Goal: Complete application form: Complete application form

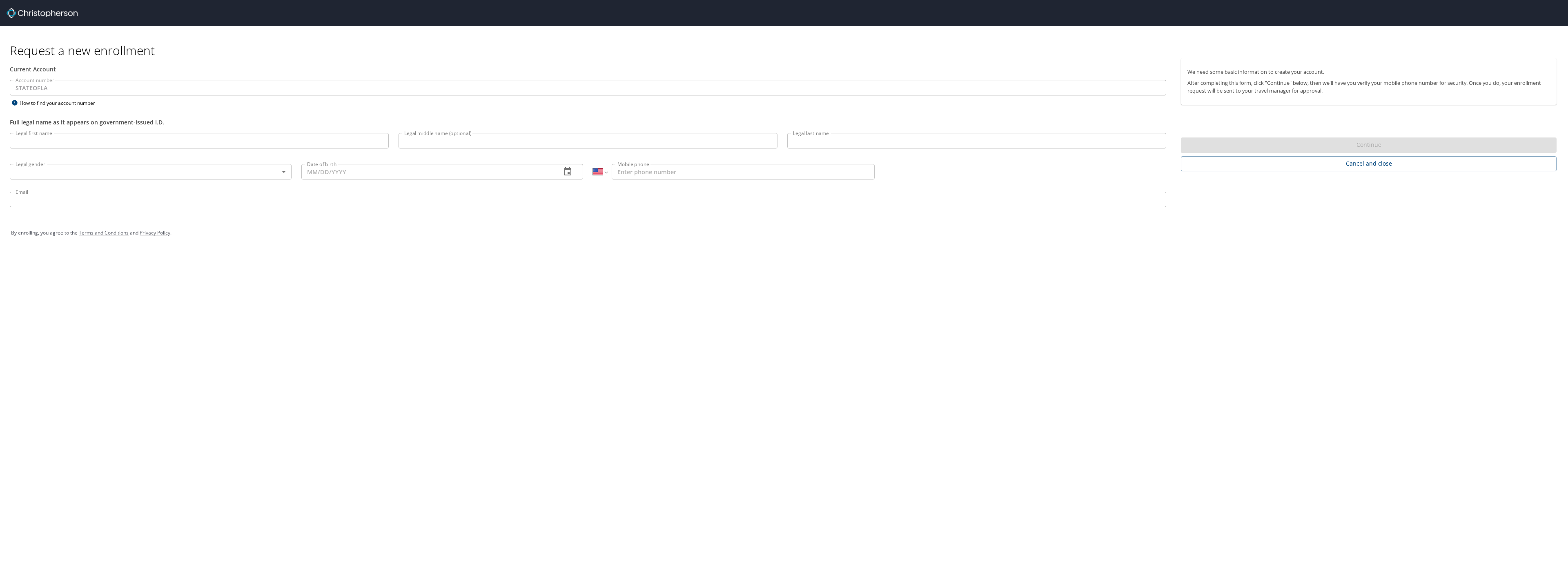
select select "US"
click at [69, 139] on input "Legal first name" at bounding box center [199, 141] width 379 height 15
type input "Baron"
type input "[PERSON_NAME]"
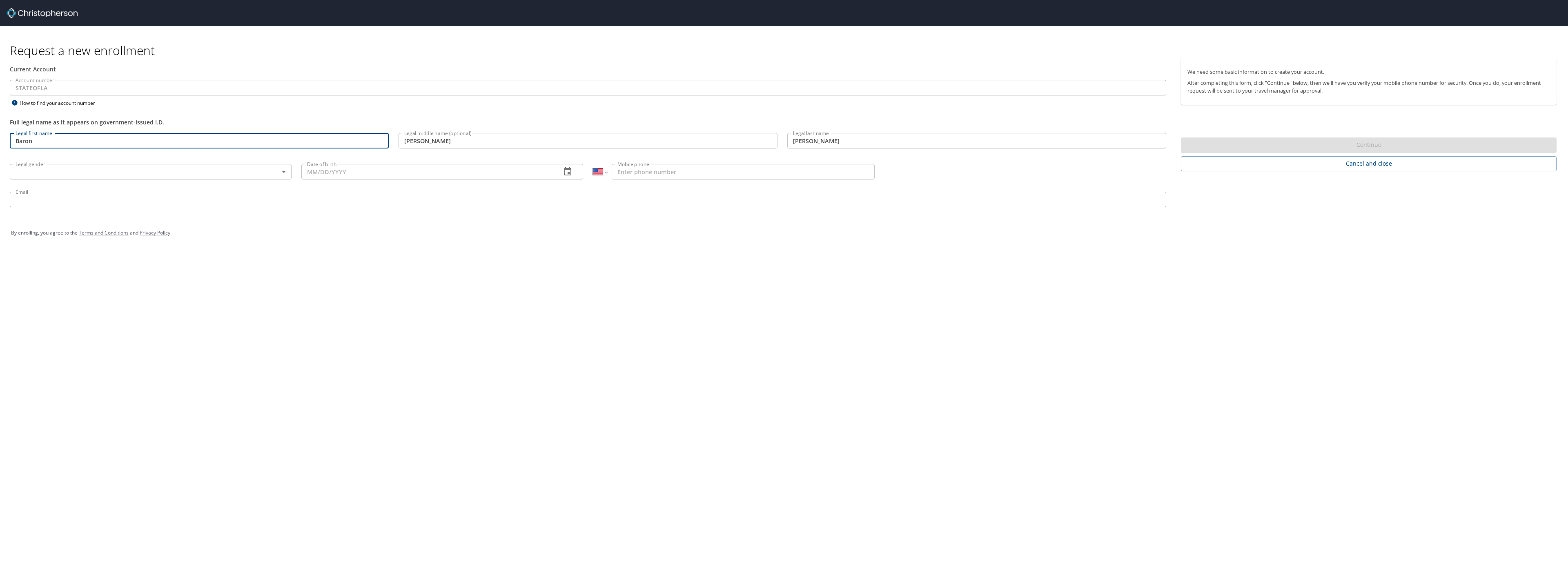
type input "[PHONE_NUMBER]"
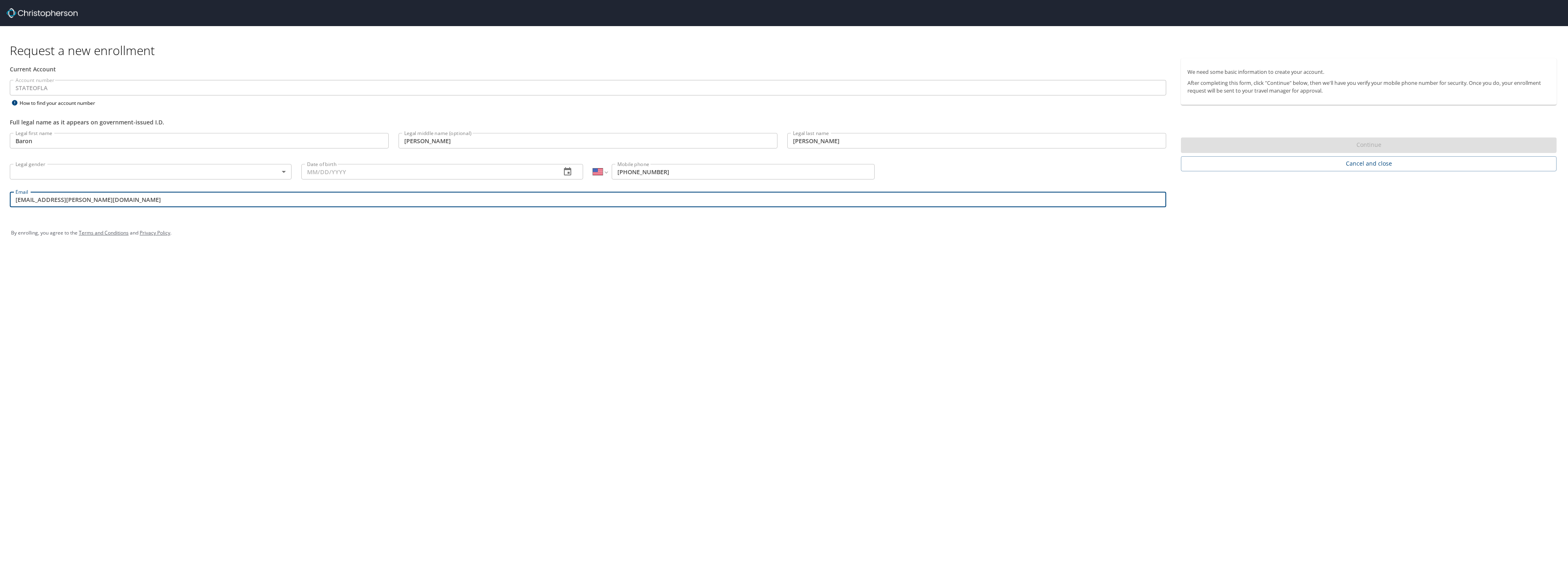
drag, startPoint x: 103, startPoint y: 200, endPoint x: 34, endPoint y: 201, distance: 69.0
click at [34, 201] on input "[EMAIL_ADDRESS][PERSON_NAME][DOMAIN_NAME]" at bounding box center [588, 199] width 1157 height 15
type input "[EMAIL_ADDRESS][PERSON_NAME][DOMAIN_NAME]"
click at [282, 172] on body "Request a new enrollment Current Account Account number STATEOFLA Account numbe…" at bounding box center [784, 293] width 1568 height 587
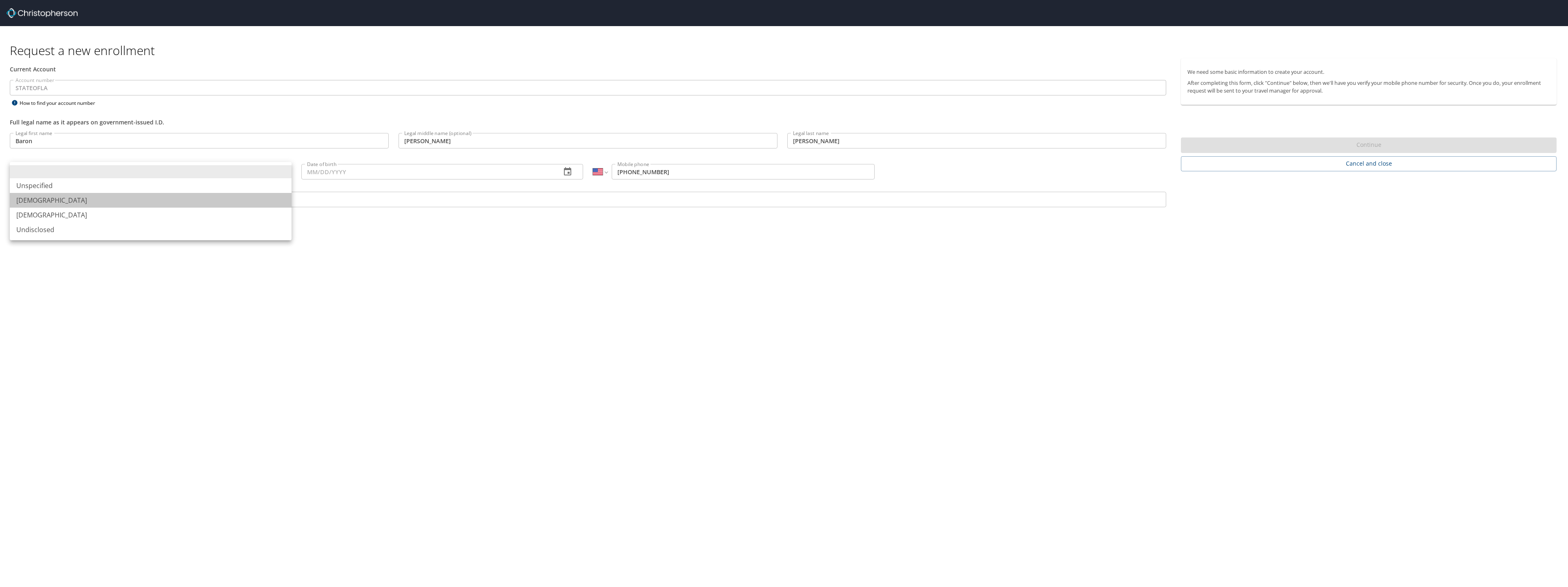
click at [26, 203] on li "[DEMOGRAPHIC_DATA]" at bounding box center [150, 200] width 282 height 15
type input "[DEMOGRAPHIC_DATA]"
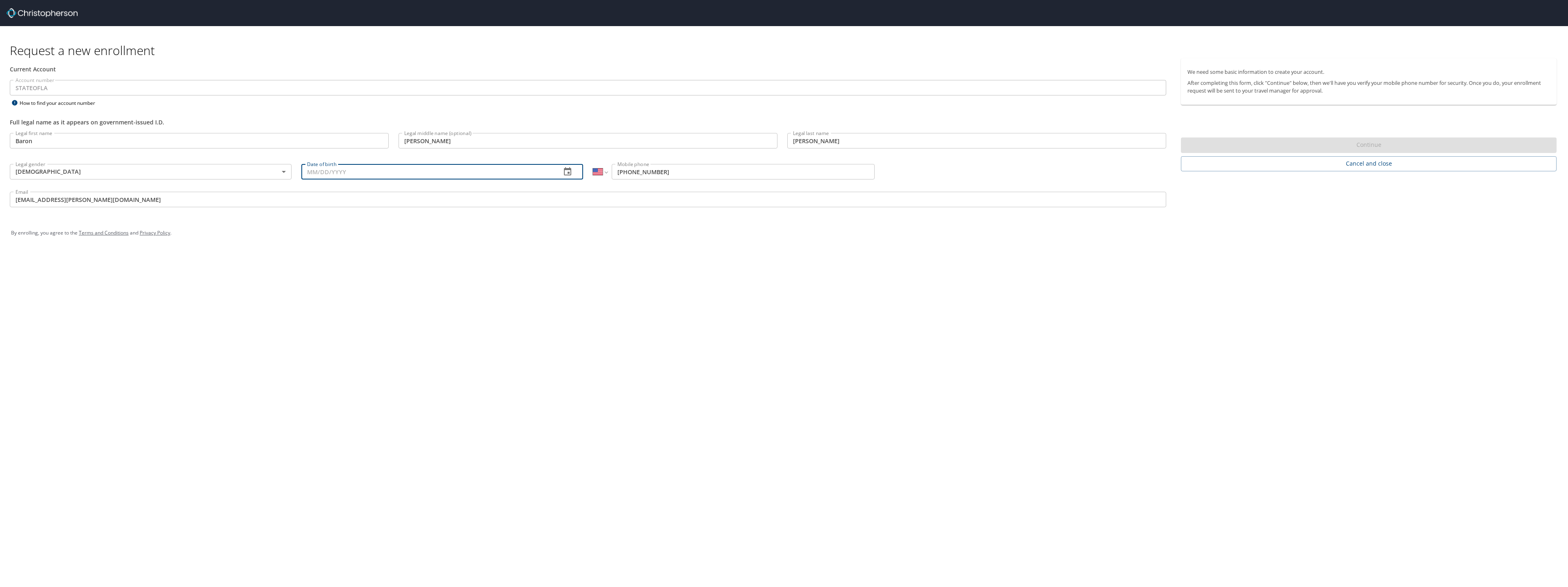
click at [357, 171] on input "Date of birth" at bounding box center [428, 172] width 253 height 15
type input "2_/__/____"
type input "[DATE]"
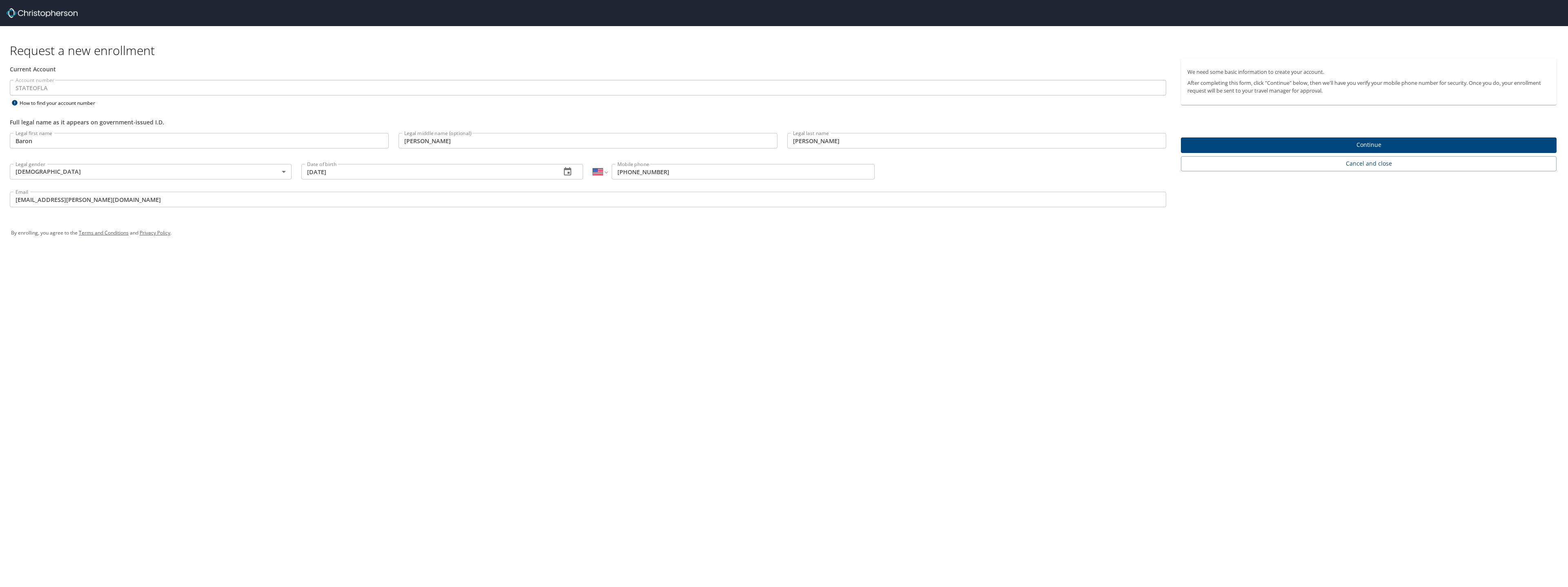
click at [603, 277] on div "Request a new enrollment Current Account Account number STATEOFLA Account numbe…" at bounding box center [784, 293] width 1568 height 587
click at [1382, 144] on span "Continue" at bounding box center [1369, 145] width 363 height 10
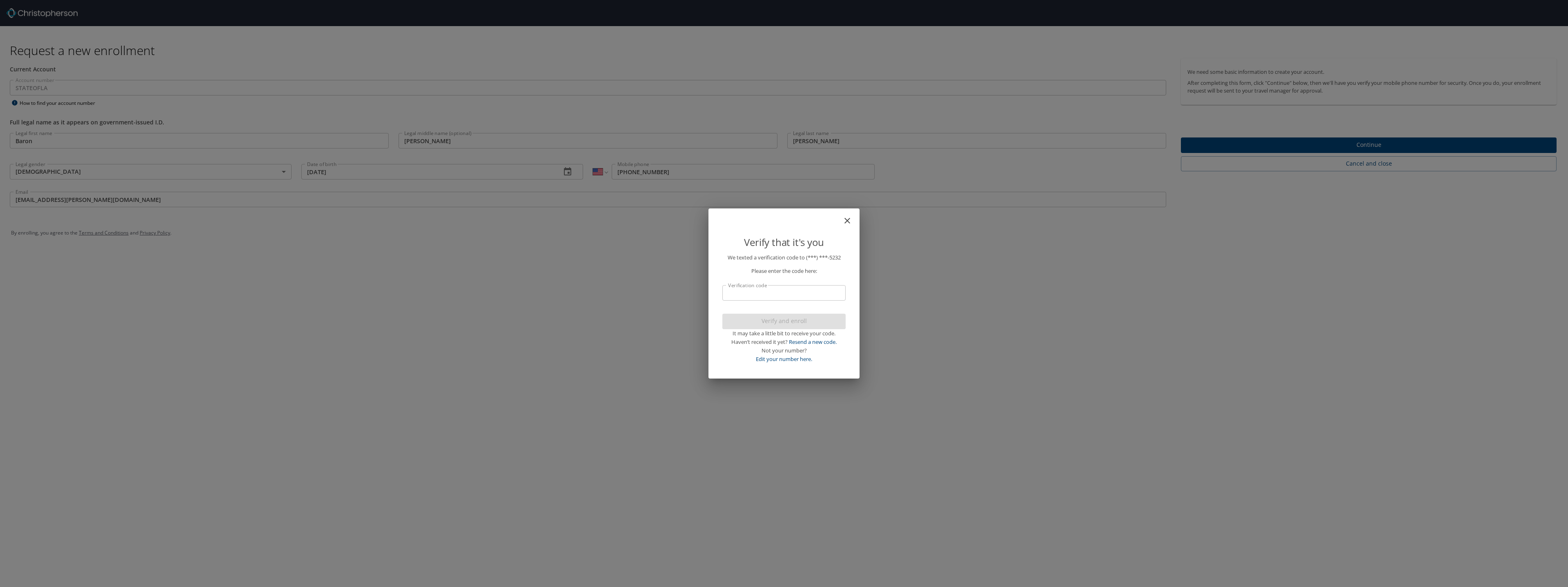
click at [813, 290] on input "Verification code" at bounding box center [784, 293] width 124 height 15
type input "091354"
click at [1371, 145] on div "Verify that it's you We texted a verification code to (***) ***- 5232 Please en…" at bounding box center [784, 293] width 1568 height 587
click at [1333, 142] on div "Verify that it's you We texted a verification code to (***) ***- 5232 Please en…" at bounding box center [784, 293] width 1568 height 587
click at [1399, 143] on div "Verify that it's you We texted a verification code to (***) ***- 5232 Please en…" at bounding box center [784, 293] width 1568 height 587
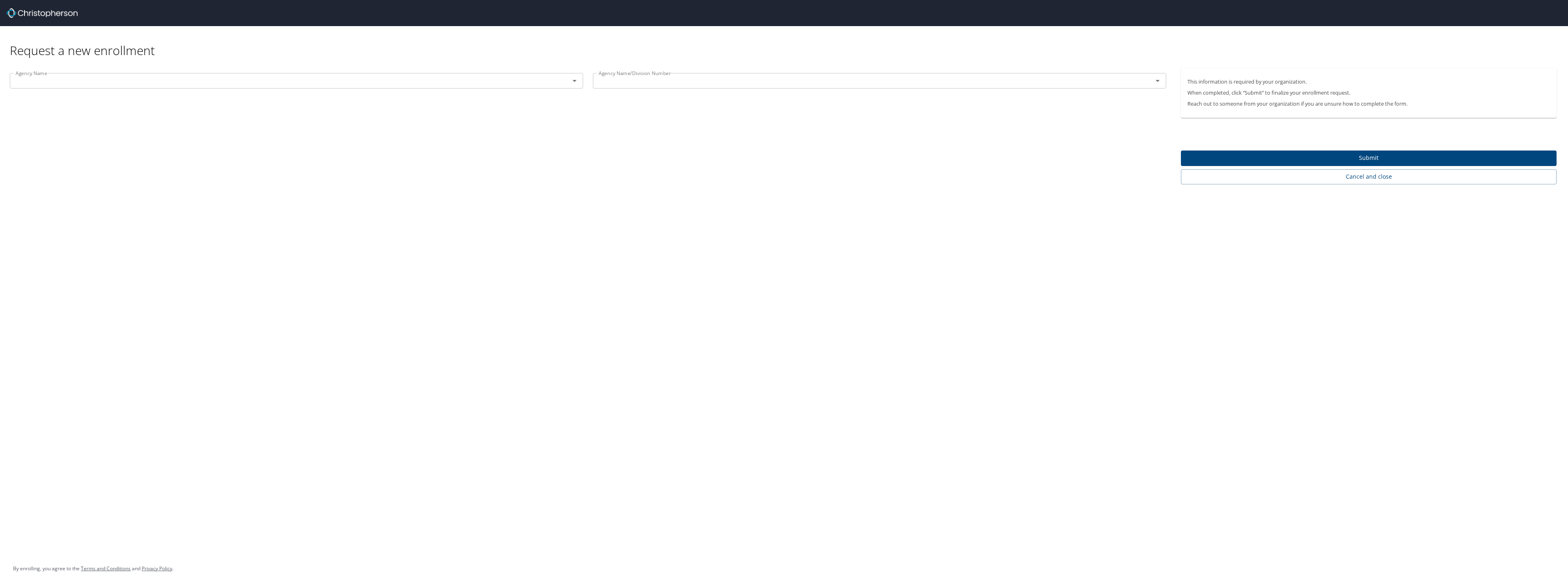
click at [573, 84] on icon "Open" at bounding box center [575, 81] width 10 height 10
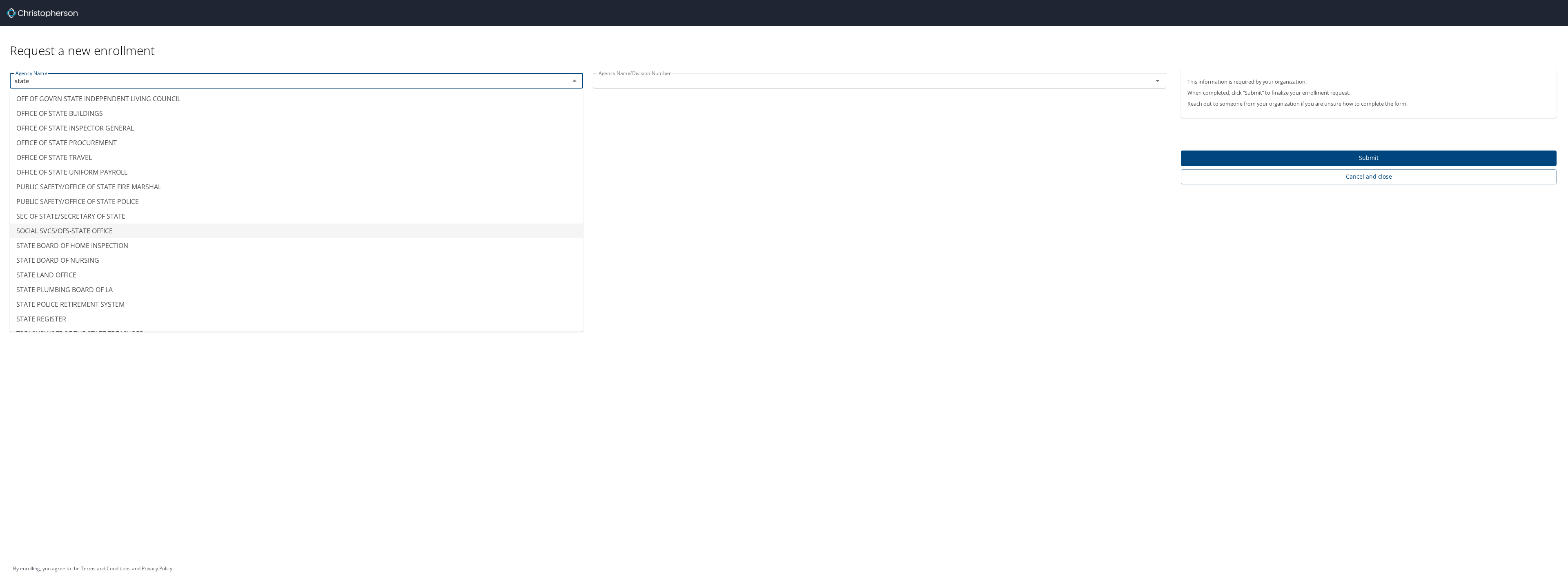
scroll to position [235, 0]
type input "TREASURY/OFF OF THE STATE TREASURER"
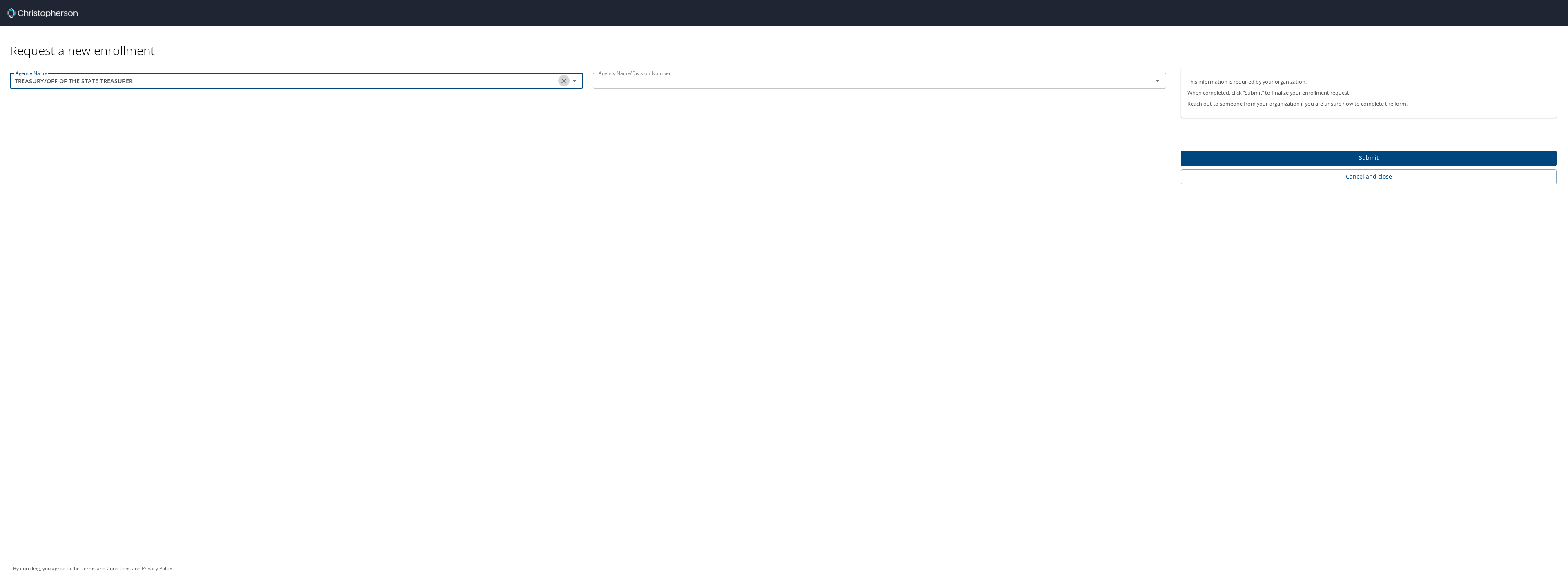
click at [564, 78] on icon "Clear" at bounding box center [564, 80] width 8 height 8
type input "s"
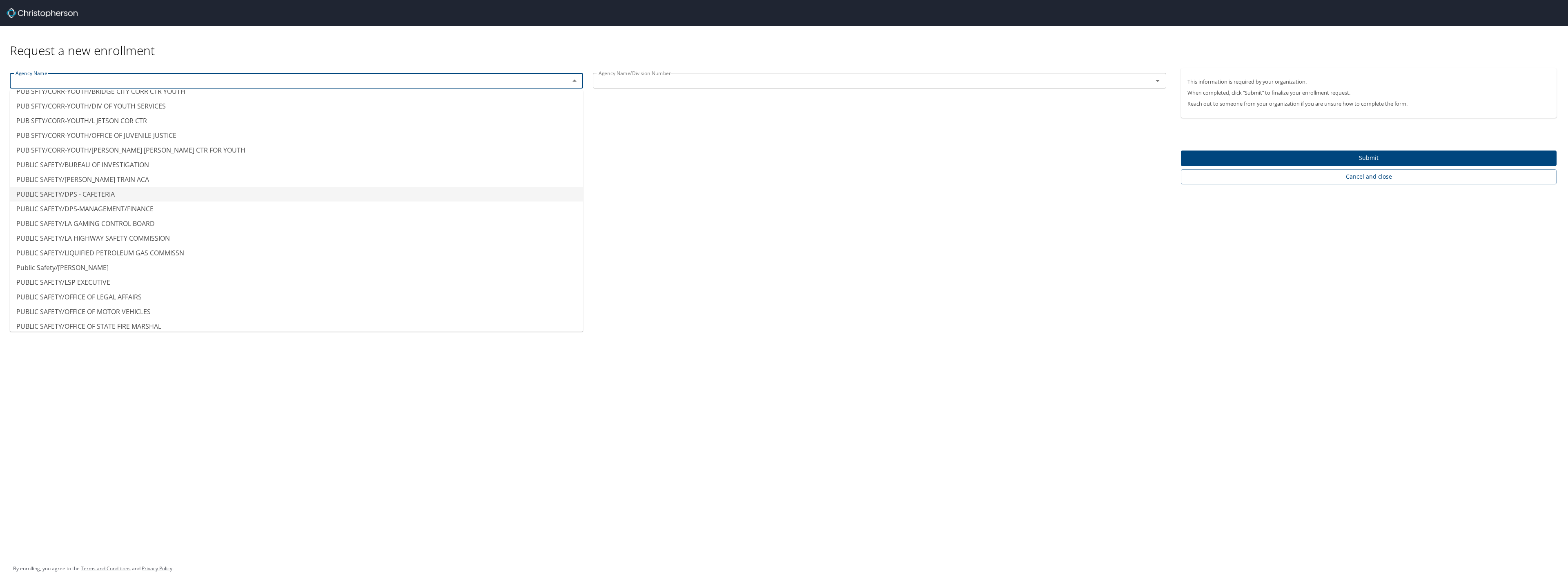
scroll to position [5284, 0]
type input "PUBLIC SAFETY/OFFICE OF MOTOR VEHICLES"
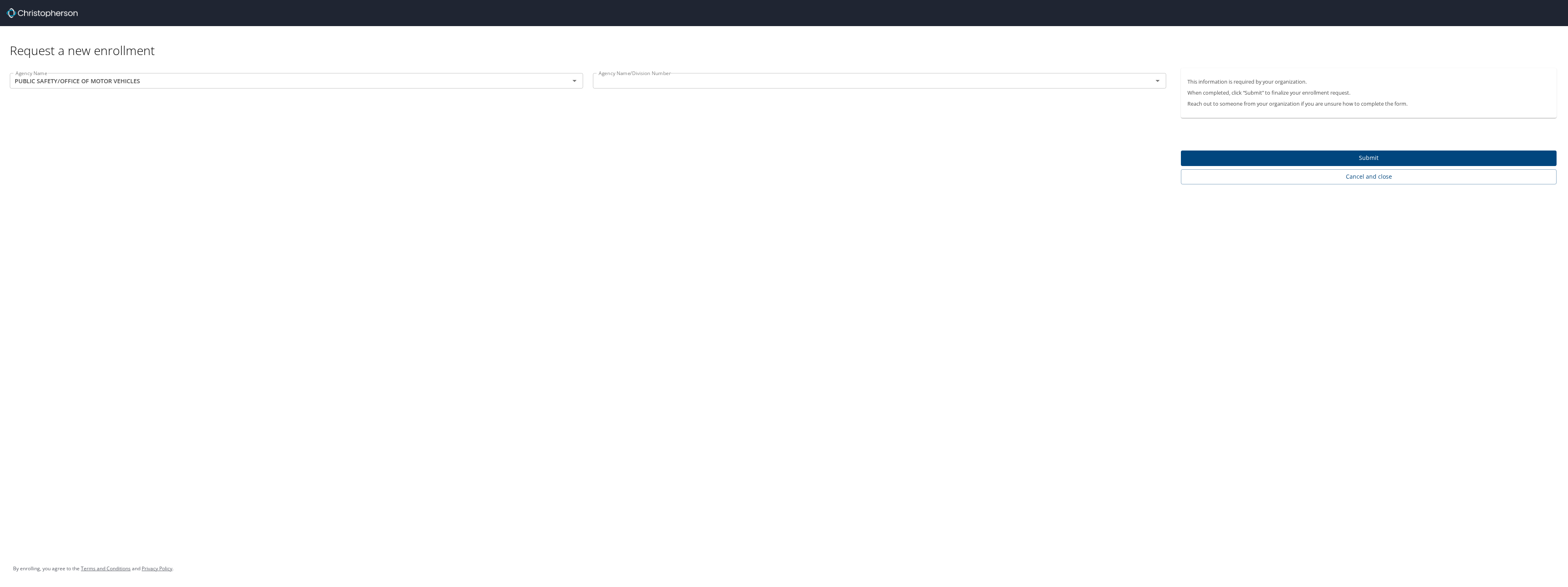
drag, startPoint x: 896, startPoint y: 489, endPoint x: 882, endPoint y: 311, distance: 178.5
click at [896, 489] on div "Request a new enrollment Agency Name PUBLIC SAFETY/OFFICE OF MOTOR VEHICLES Age…" at bounding box center [784, 293] width 1568 height 587
click at [976, 83] on input "text" at bounding box center [867, 80] width 544 height 10
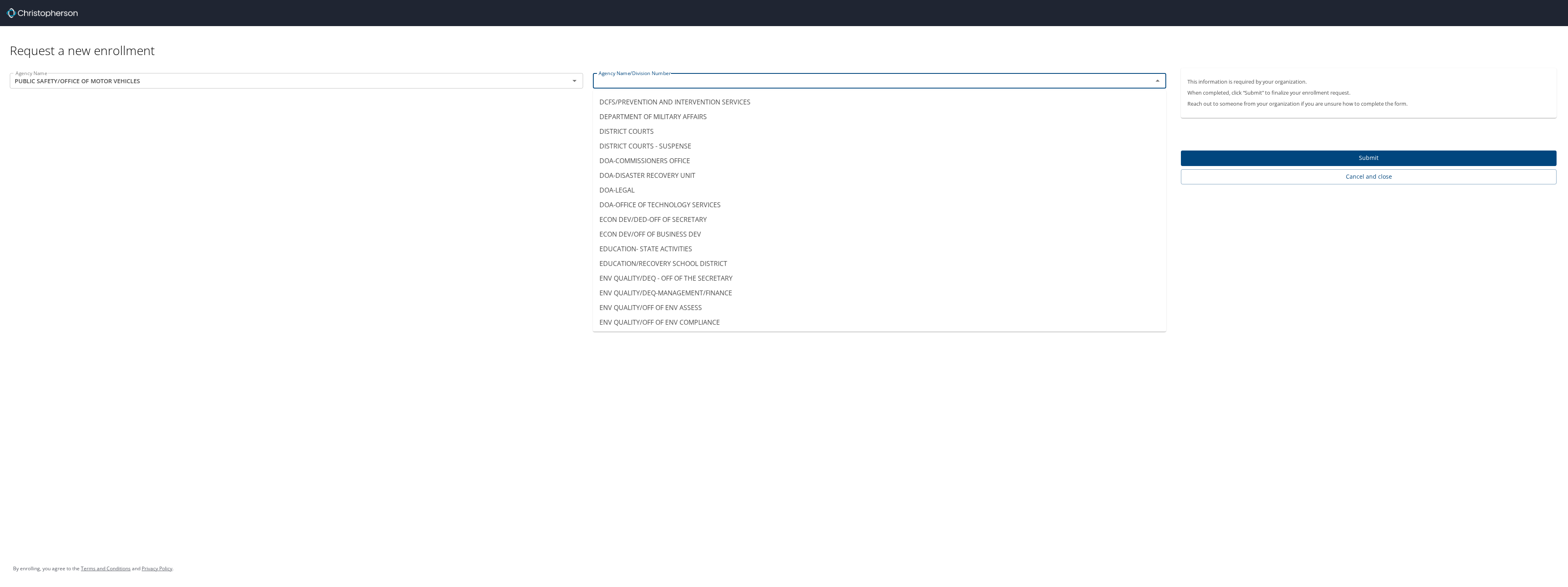
scroll to position [1469, 0]
type input "ENV QUALITY/OFF OF ENV SERVICES"
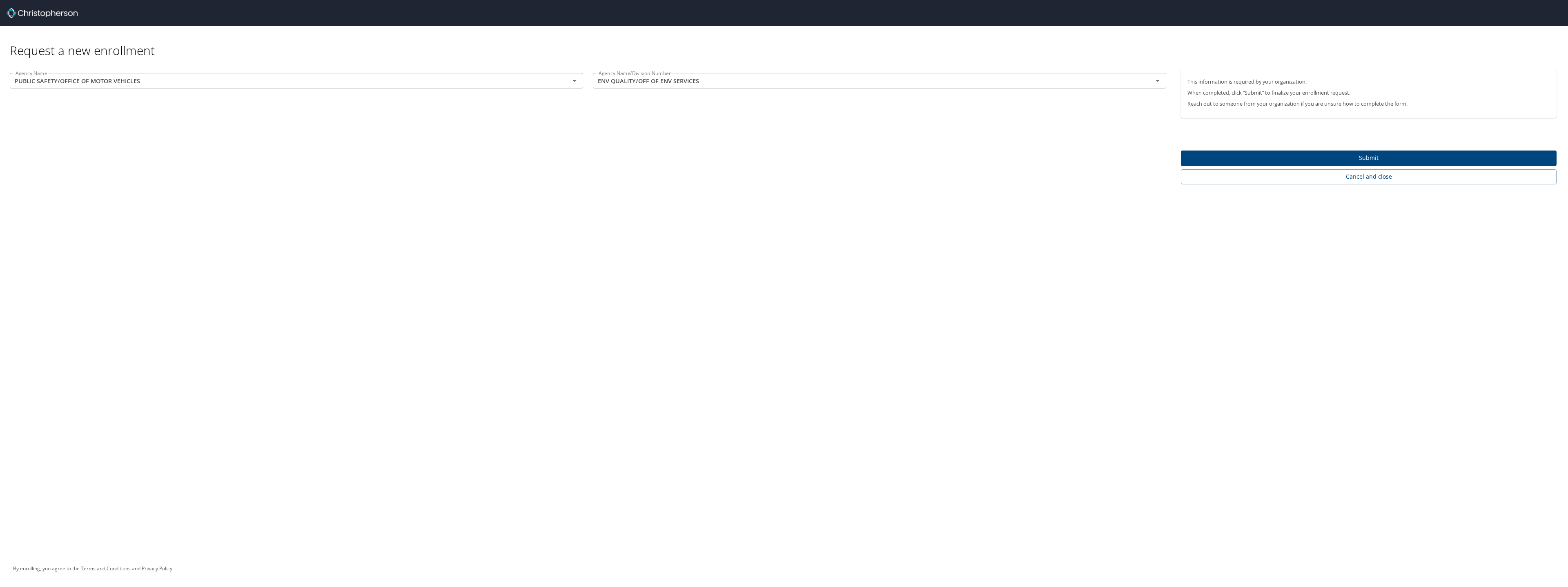
click at [990, 262] on div "Request a new enrollment Agency Name PUBLIC SAFETY/OFFICE OF MOTOR VEHICLES Age…" at bounding box center [784, 293] width 1568 height 587
click at [564, 83] on icon "Clear" at bounding box center [564, 80] width 8 height 8
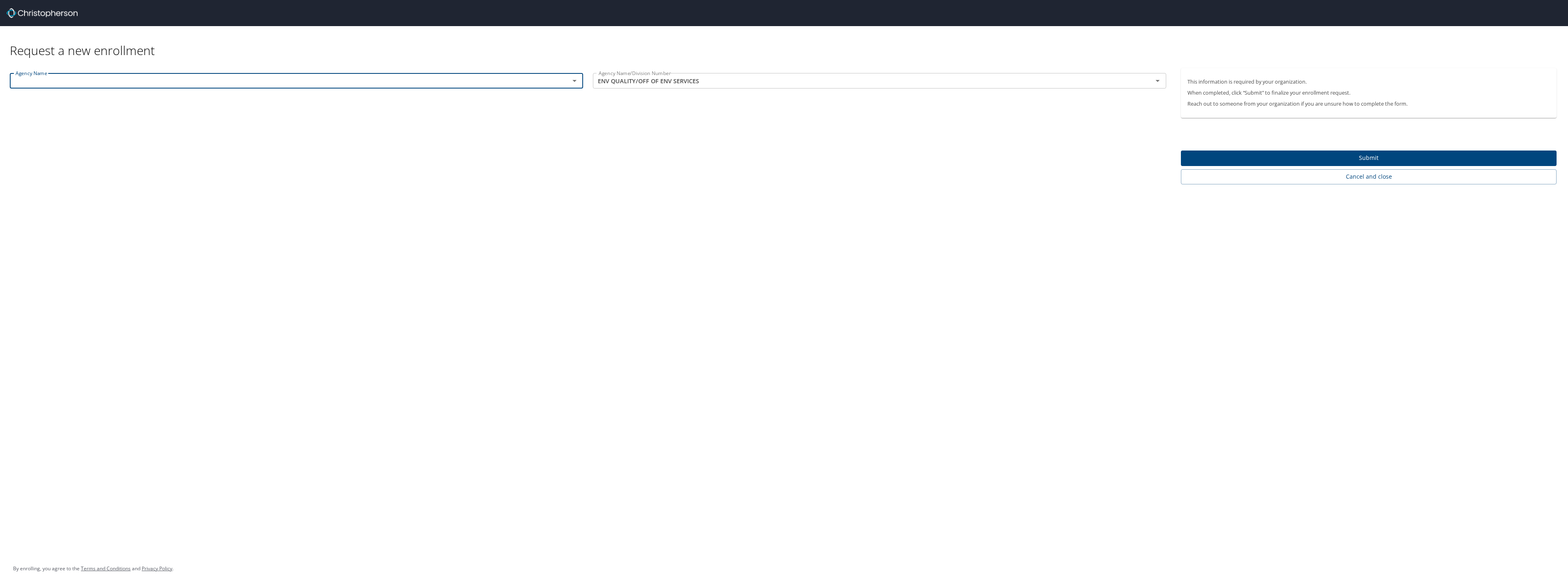
click at [577, 80] on icon "Open" at bounding box center [575, 81] width 10 height 10
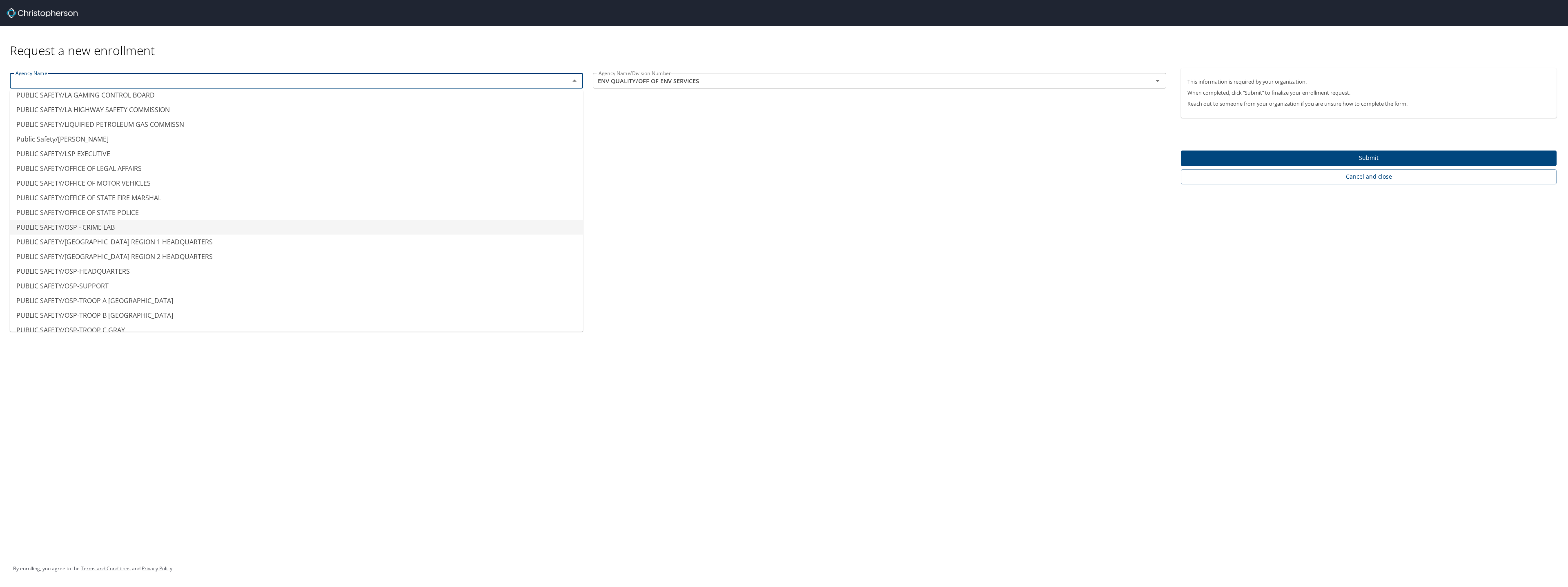
scroll to position [5427, 0]
click at [95, 229] on li "PUBLIC SAFETY/OSP - CRIME LAB" at bounding box center [296, 226] width 573 height 15
type input "PUBLIC SAFETY/OSP - CRIME LAB"
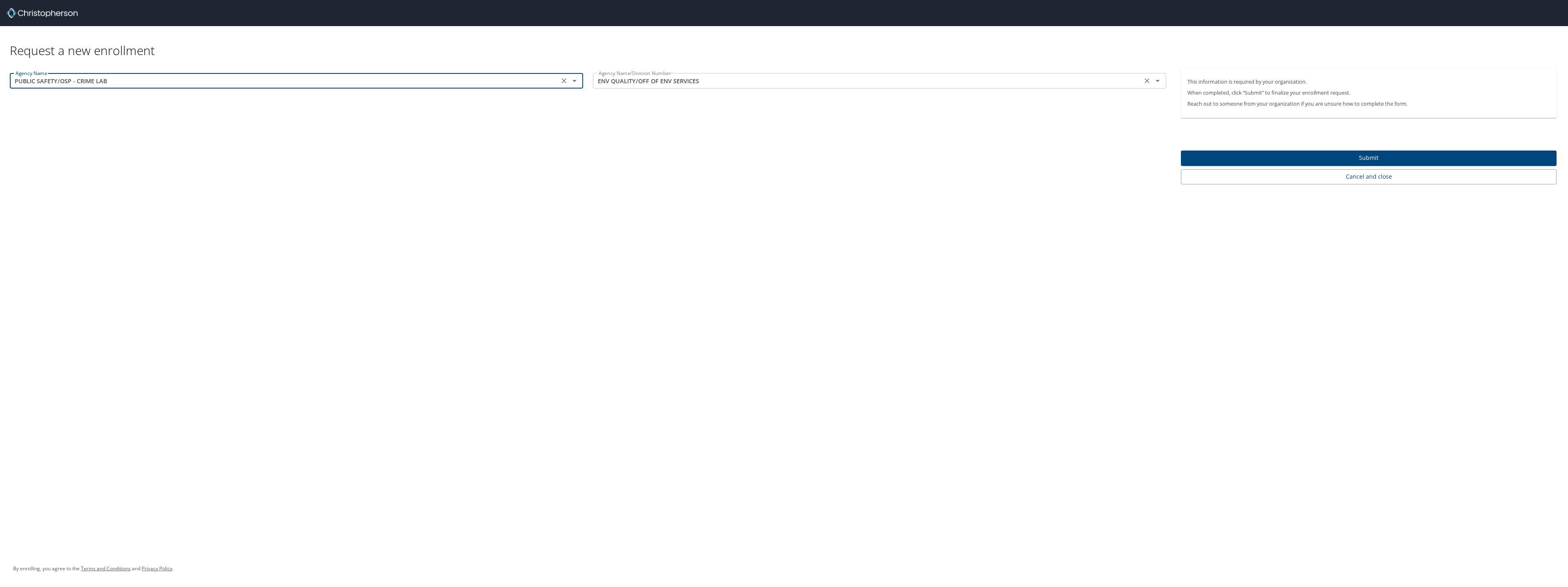
click at [1158, 85] on icon "Open" at bounding box center [1158, 81] width 10 height 10
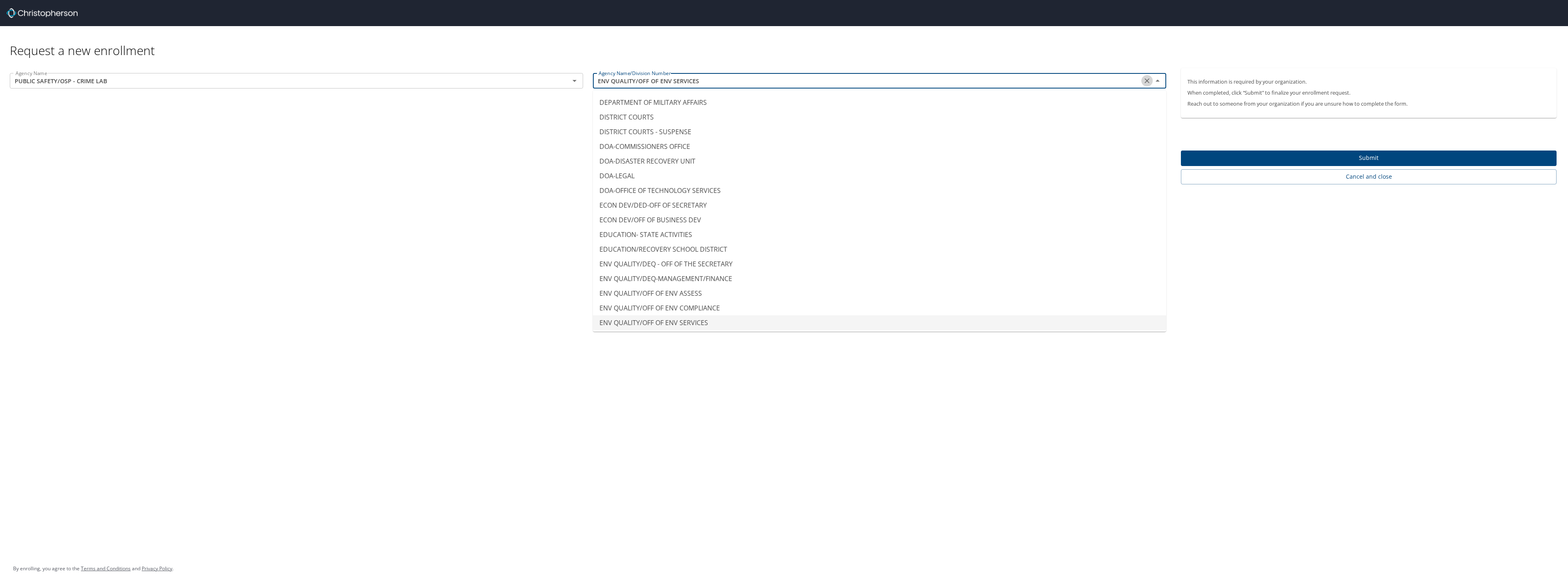
click at [1143, 81] on icon "Clear" at bounding box center [1147, 80] width 8 height 8
click at [671, 161] on li "PUBLIC SAFETY/OSP - CRIME LAB" at bounding box center [880, 160] width 573 height 15
type input "PUBLIC SAFETY/OSP - CRIME LAB"
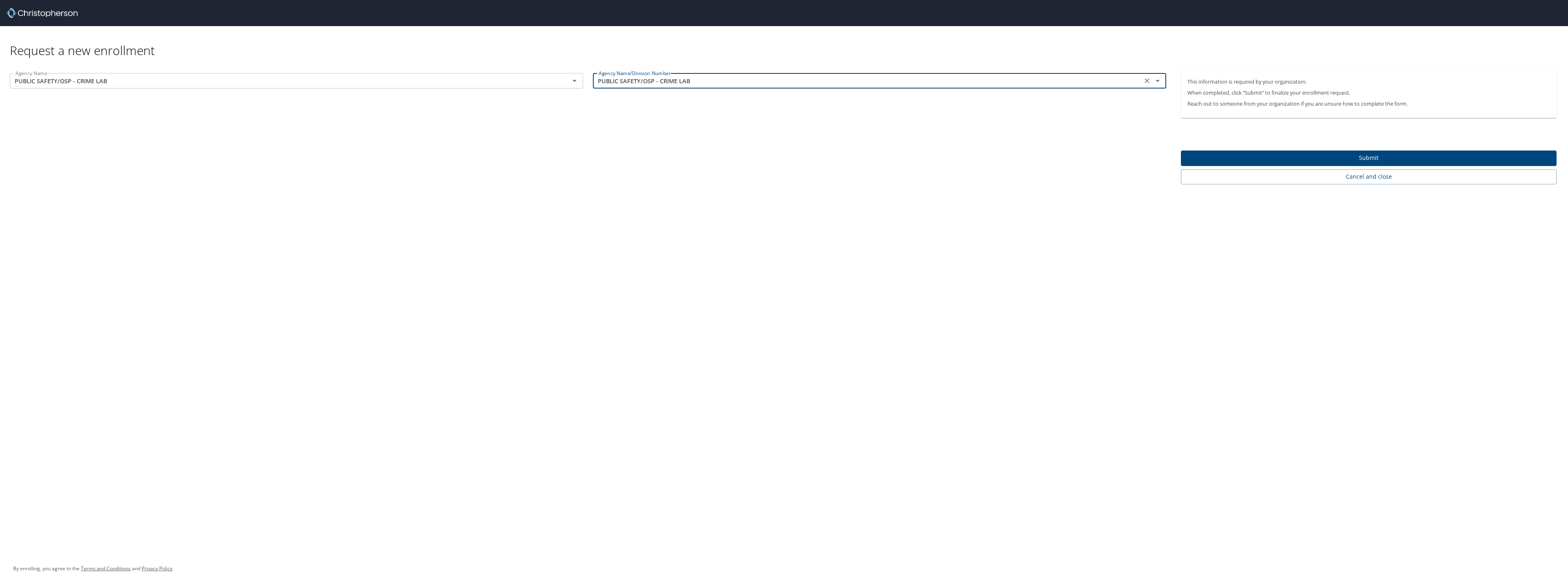
click at [1362, 155] on span "Submit" at bounding box center [1369, 158] width 363 height 10
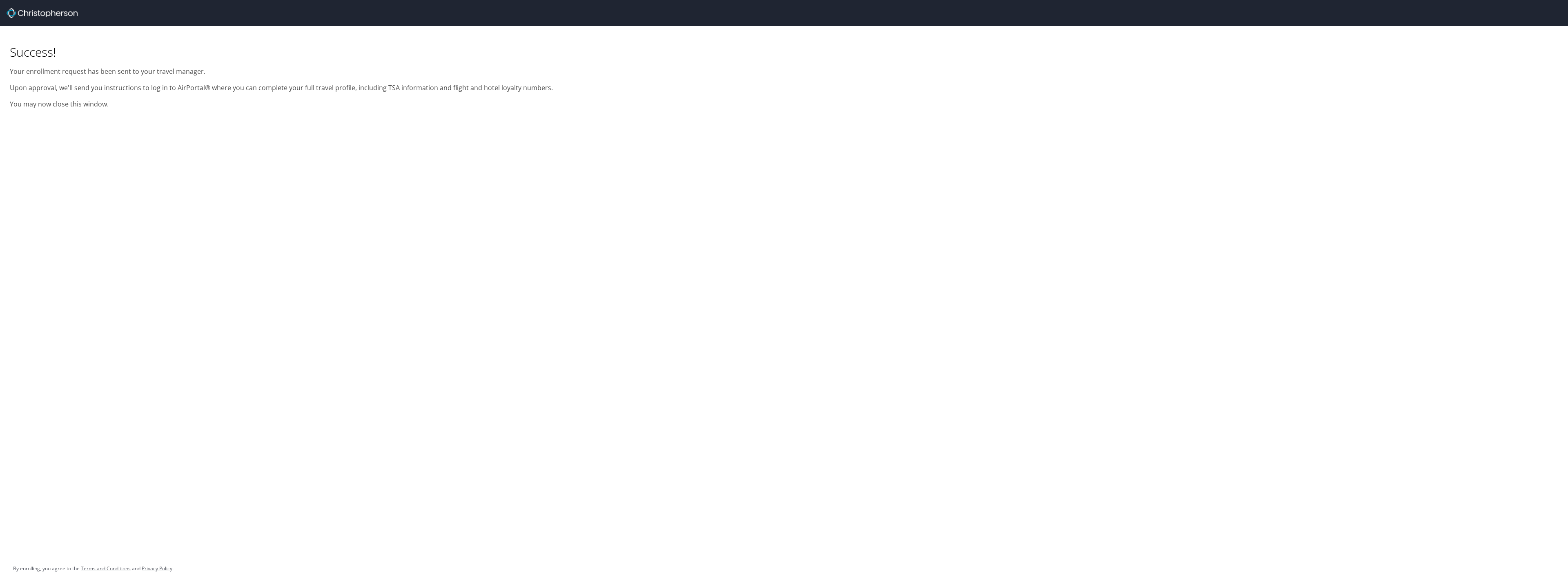
click at [888, 447] on div "Success! Your enrollment request has been sent to your travel manager. Upon app…" at bounding box center [784, 293] width 1568 height 587
